Goal: Communication & Community: Answer question/provide support

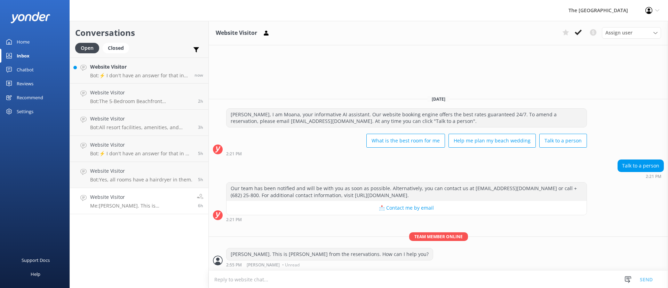
click at [152, 194] on h4 "Website Visitor" at bounding box center [141, 197] width 102 height 8
click at [158, 201] on div "Website Visitor Me: [PERSON_NAME]. This is [PERSON_NAME] from the reservations.…" at bounding box center [141, 200] width 102 height 15
click at [580, 30] on use at bounding box center [578, 33] width 7 height 6
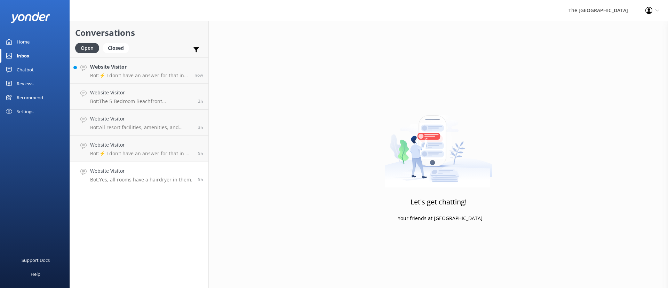
click at [142, 178] on p "Bot: Yes, all rooms have a hairdryer in them." at bounding box center [141, 179] width 102 height 6
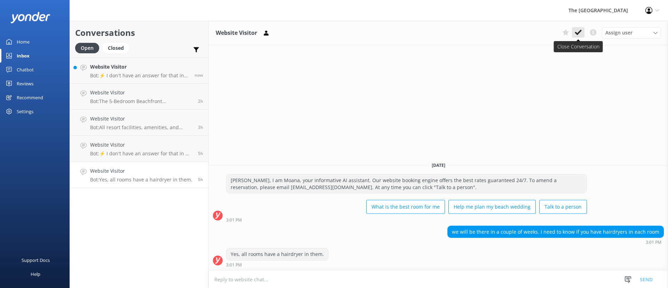
click at [576, 33] on use at bounding box center [578, 33] width 7 height 6
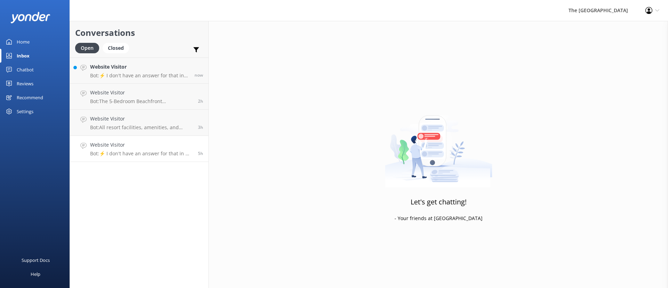
click at [151, 152] on p "Bot: ⚡ I don't have an answer for that in my knowledge base. Please try and rep…" at bounding box center [141, 153] width 103 height 6
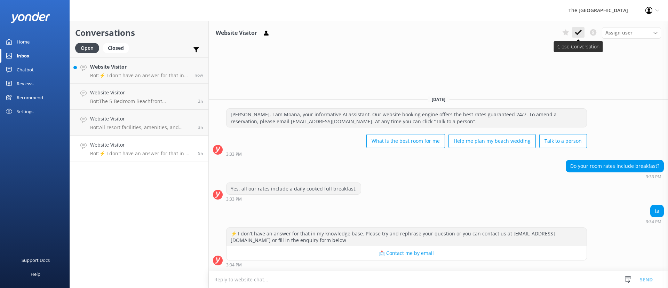
click at [577, 30] on icon at bounding box center [578, 32] width 7 height 7
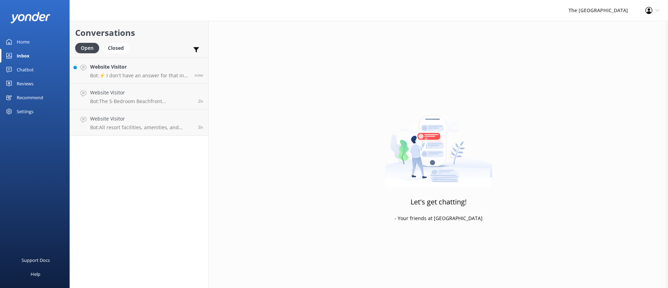
click at [98, 141] on div "Conversations Open Closed Important Converted Assigned to me Unassigned Website…" at bounding box center [139, 154] width 139 height 267
click at [98, 128] on p "Bot: All resort facilities, amenities, and services, including the restaurant, …" at bounding box center [141, 127] width 103 height 6
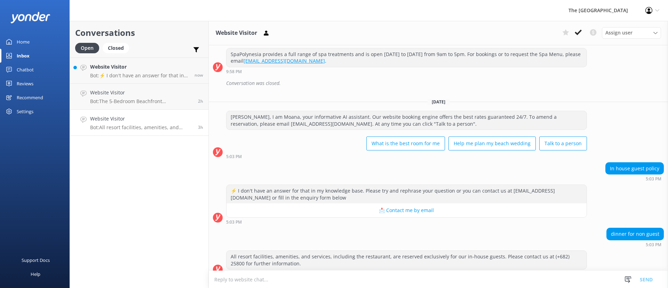
scroll to position [195, 0]
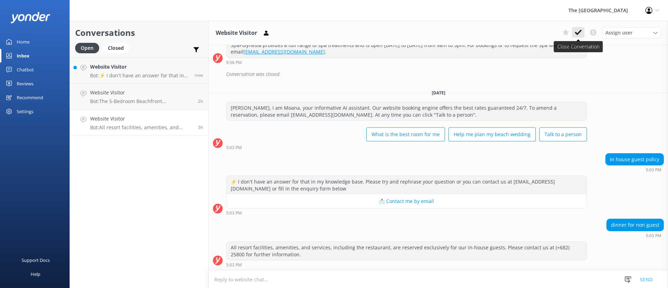
click at [579, 33] on icon at bounding box center [578, 32] width 7 height 7
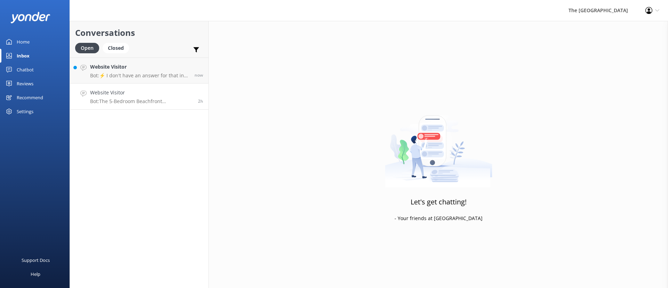
click at [136, 99] on p "Bot: The 5-Bedroom Beachfront Interconnecting Family Suite or the 5-Bedroom Bea…" at bounding box center [141, 101] width 103 height 6
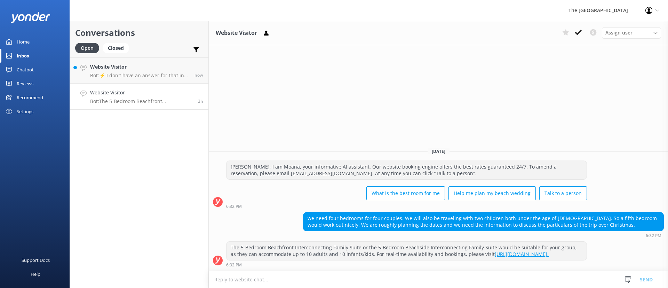
click at [315, 98] on div "Website Visitor Assign user Rarotongan Tata [PERSON_NAME] Laisa [PERSON_NAME] […" at bounding box center [438, 154] width 459 height 267
click at [17, 177] on div "Support Docs Help" at bounding box center [35, 216] width 70 height 144
drag, startPoint x: 143, startPoint y: 124, endPoint x: 169, endPoint y: 124, distance: 26.8
click at [143, 124] on p "Bot: The 5-Bedroom Beachfront Interconnecting Family Suite or the 5-Bedroom Bea…" at bounding box center [141, 127] width 103 height 6
click at [573, 38] on div "Assign user Rarotongan Tata [PERSON_NAME] [PERSON_NAME] [PERSON_NAME] Vakalalab…" at bounding box center [610, 32] width 102 height 11
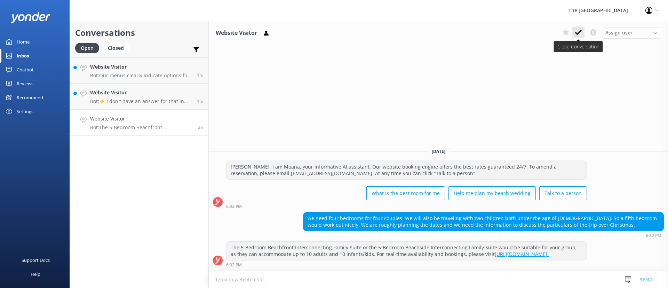
click at [579, 32] on use at bounding box center [578, 33] width 7 height 6
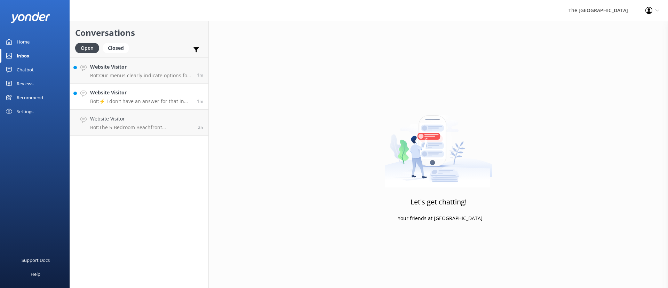
click at [160, 100] on p "Bot: ⚡ I don't have an answer for that in my knowledge base. Please try and rep…" at bounding box center [141, 101] width 102 height 6
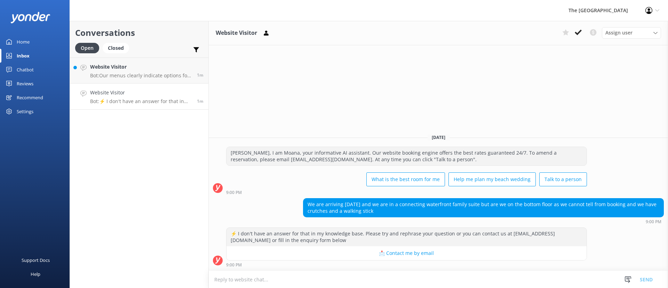
click at [421, 99] on div "Website Visitor Assign user Rarotongan Tata [PERSON_NAME] Laisa [PERSON_NAME] […" at bounding box center [438, 154] width 459 height 267
click at [152, 65] on h4 "Website Visitor" at bounding box center [141, 67] width 102 height 8
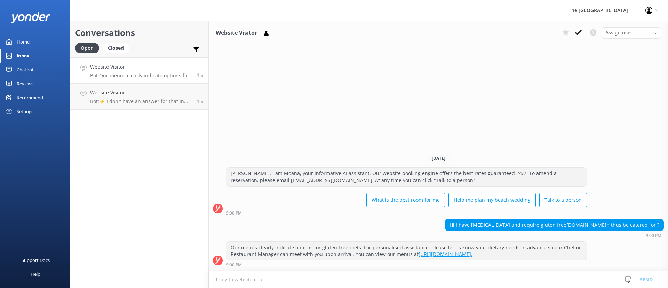
click at [354, 115] on div "Website Visitor Assign user Rarotongan Tata [PERSON_NAME] Laisa [PERSON_NAME] […" at bounding box center [438, 154] width 459 height 267
click at [356, 116] on div "Website Visitor Assign user Rarotongan Tata [PERSON_NAME] Laisa [PERSON_NAME] […" at bounding box center [438, 154] width 459 height 267
click at [143, 67] on h4 "Website Visitor" at bounding box center [139, 67] width 98 height 8
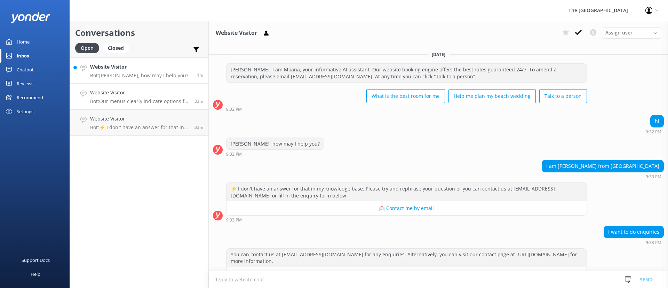
scroll to position [21, 0]
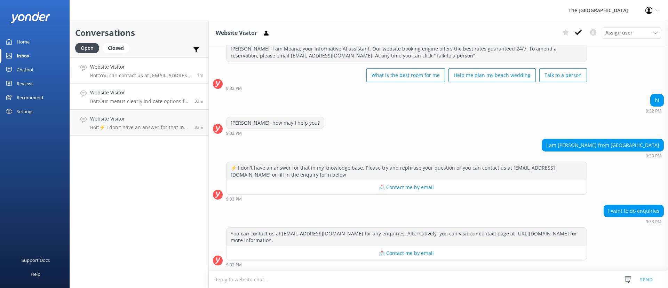
click at [149, 97] on div "Website Visitor Bot: Our menus clearly indicate options for gluten-free diets. …" at bounding box center [139, 96] width 99 height 15
